Goal: Obtain resource: Obtain resource

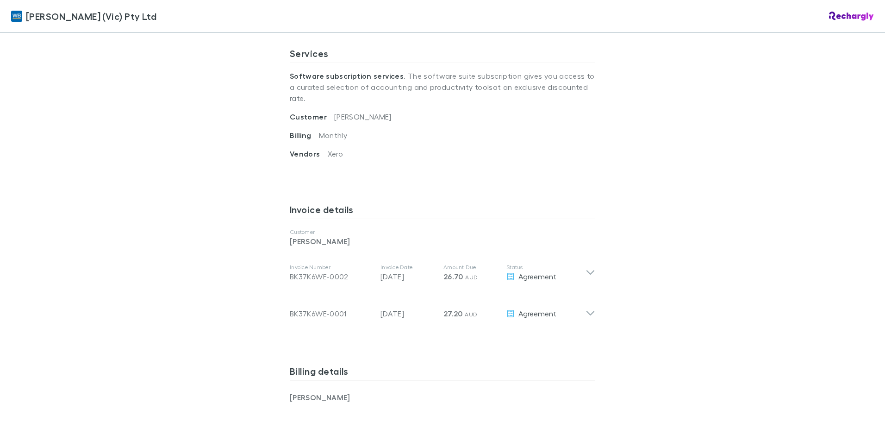
scroll to position [324, 0]
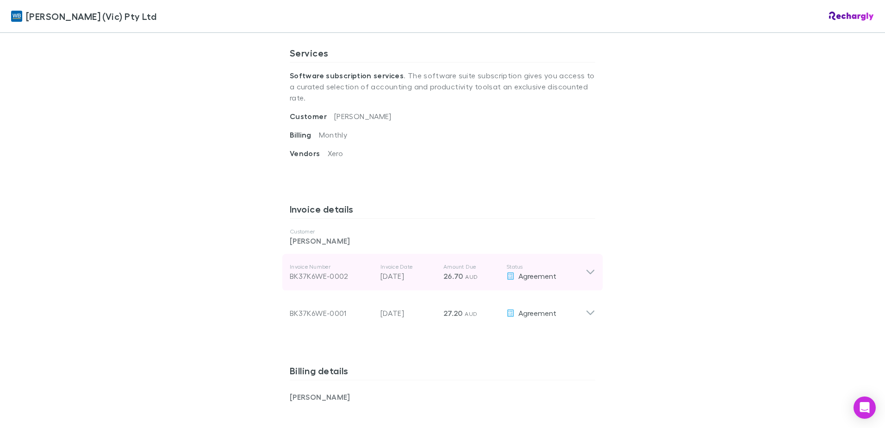
click at [586, 270] on icon at bounding box center [590, 272] width 8 height 5
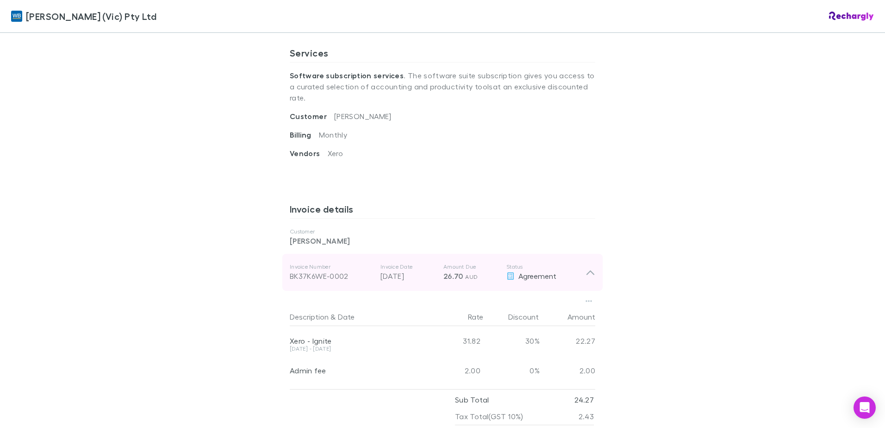
click at [588, 267] on icon at bounding box center [590, 272] width 10 height 11
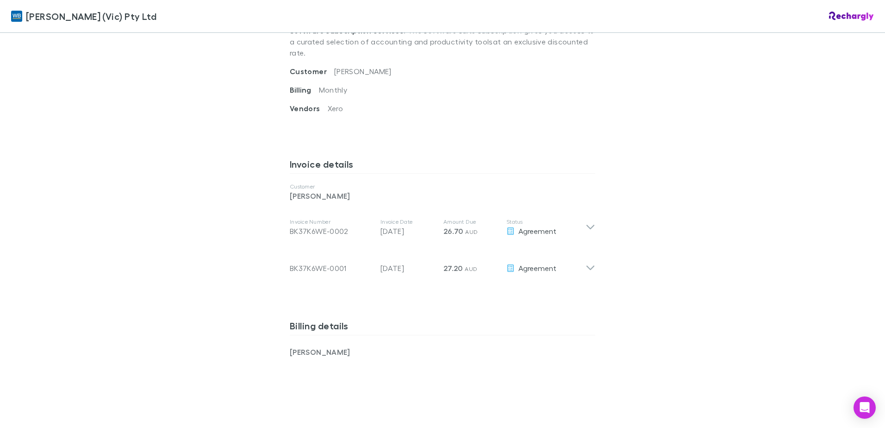
scroll to position [184, 0]
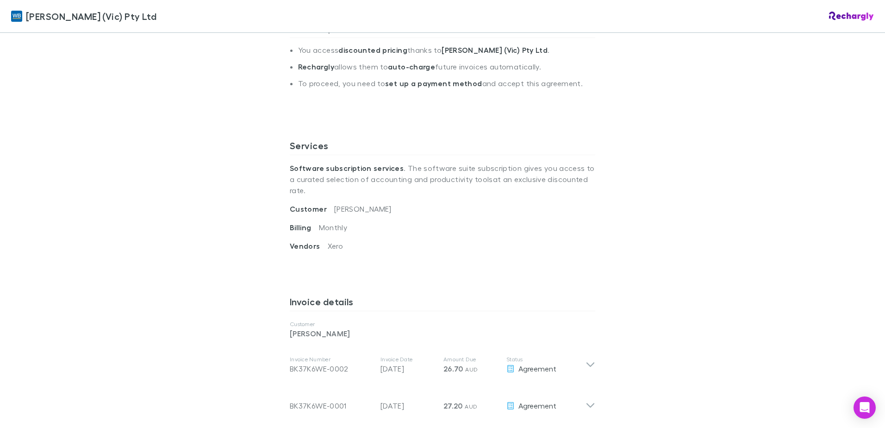
scroll to position [370, 0]
